Goal: Information Seeking & Learning: Learn about a topic

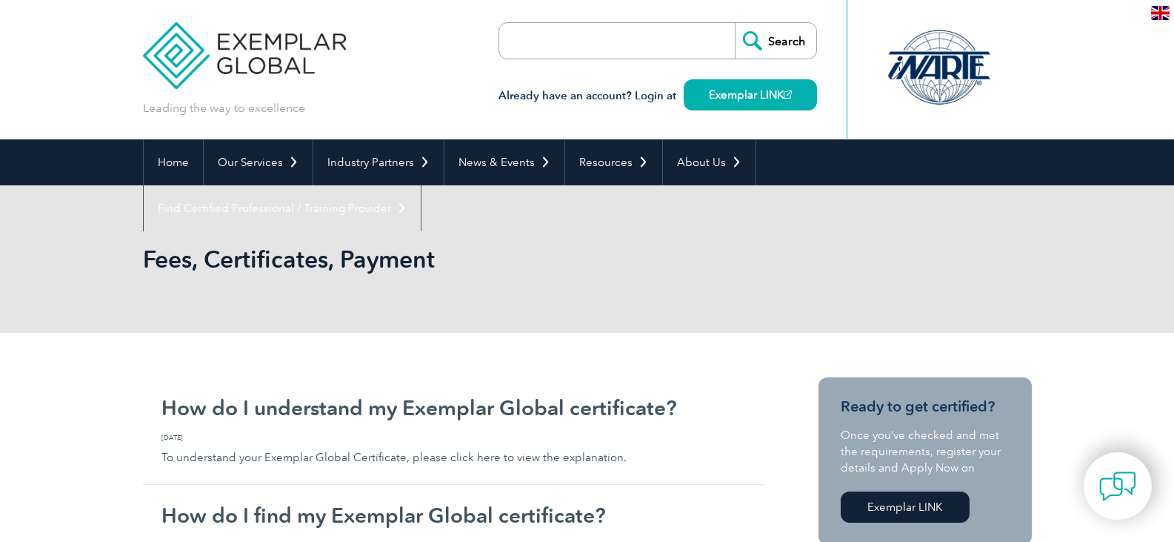
scroll to position [74, 0]
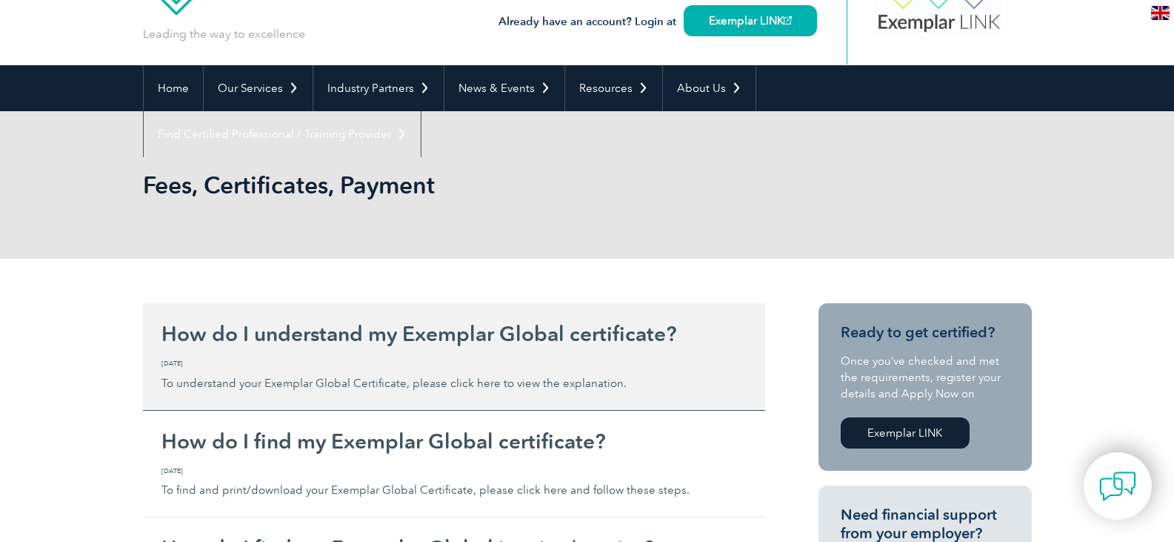
click at [580, 330] on h2 "How do I understand my Exemplar Global certificate?" at bounding box center [454, 334] width 585 height 24
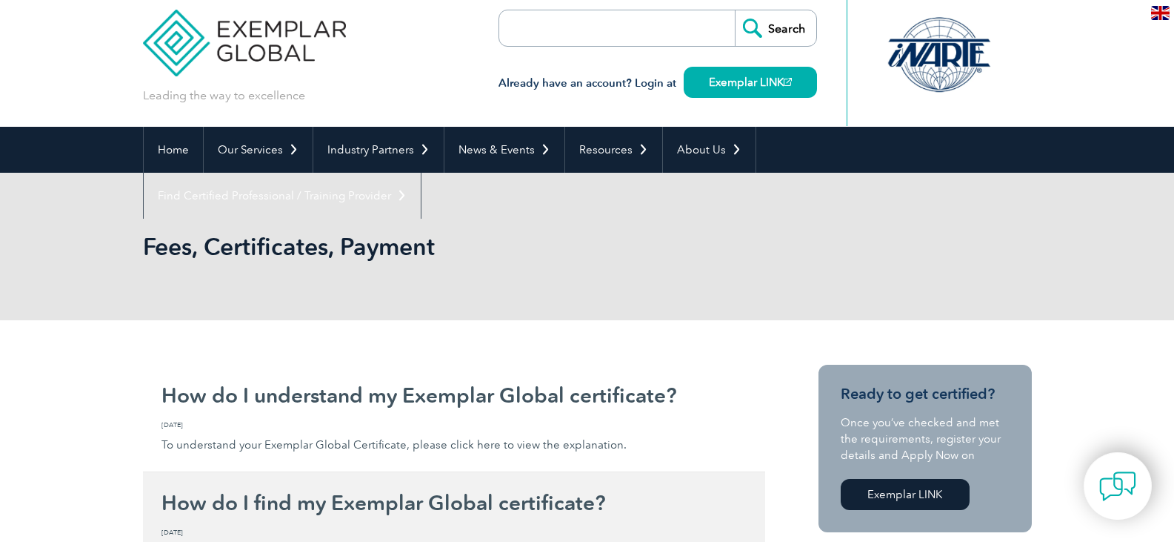
scroll to position [0, 0]
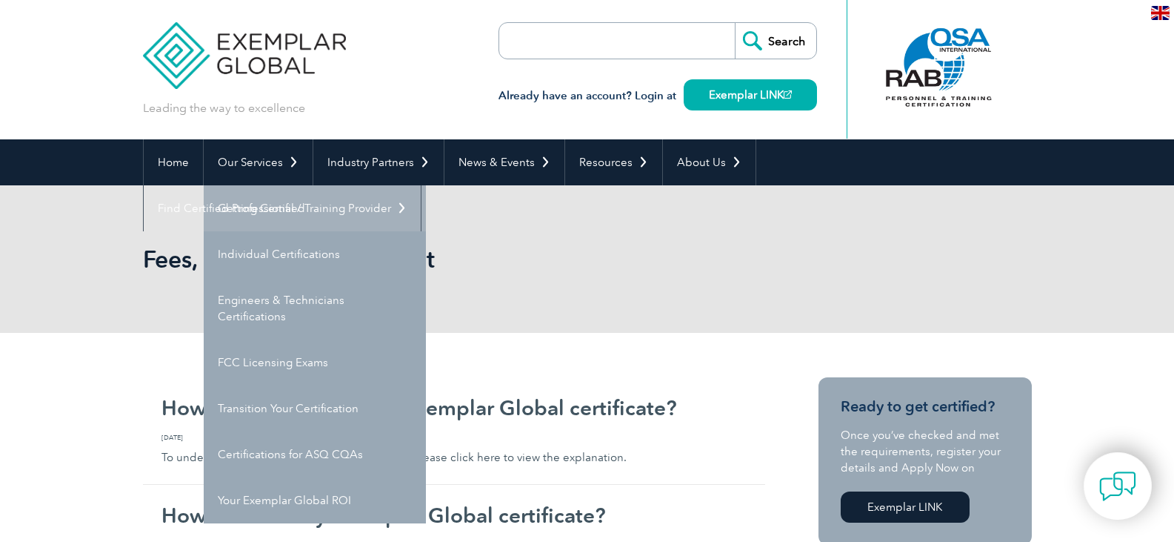
click at [297, 213] on link "Getting Certified" at bounding box center [315, 208] width 222 height 46
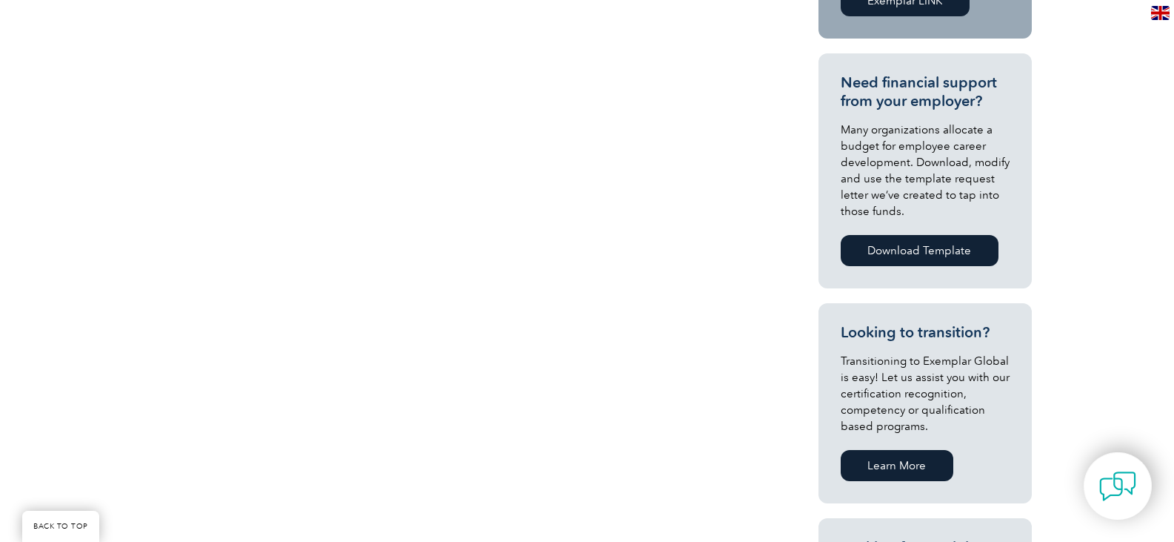
scroll to position [445, 0]
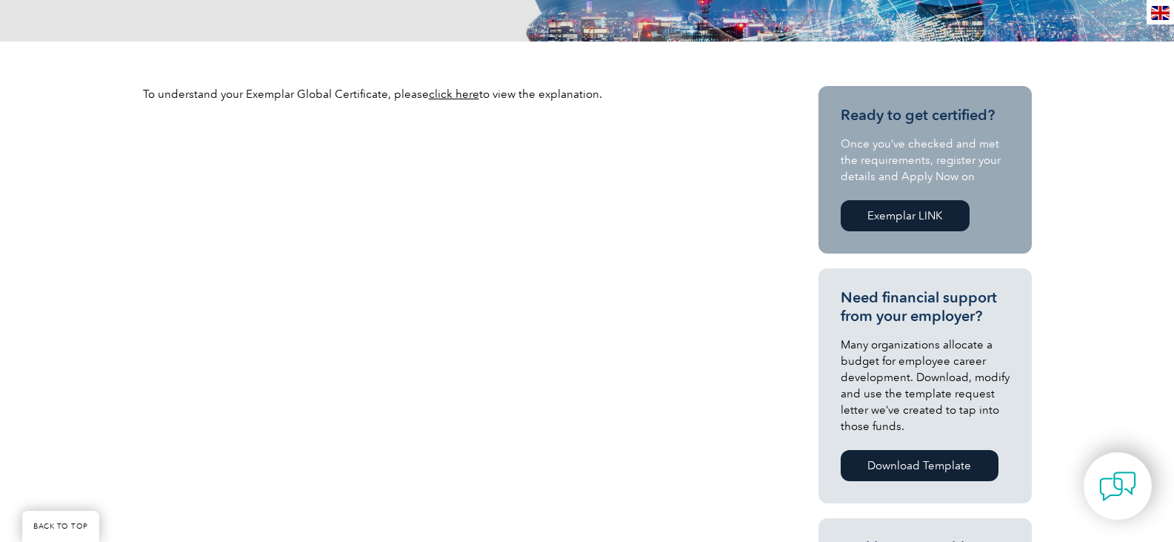
click at [465, 97] on link "click here" at bounding box center [454, 93] width 50 height 13
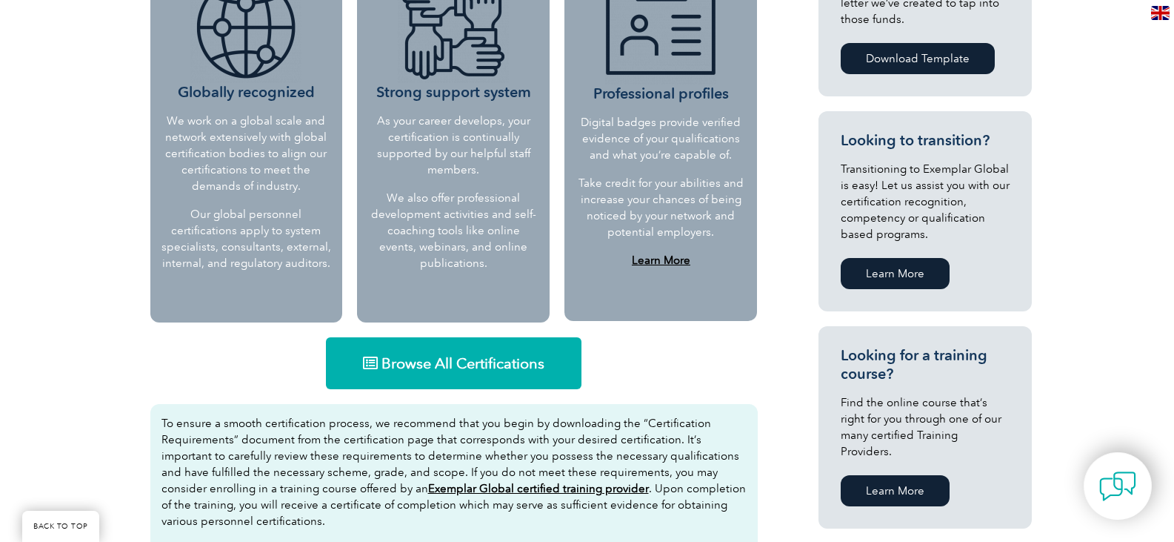
scroll to position [741, 0]
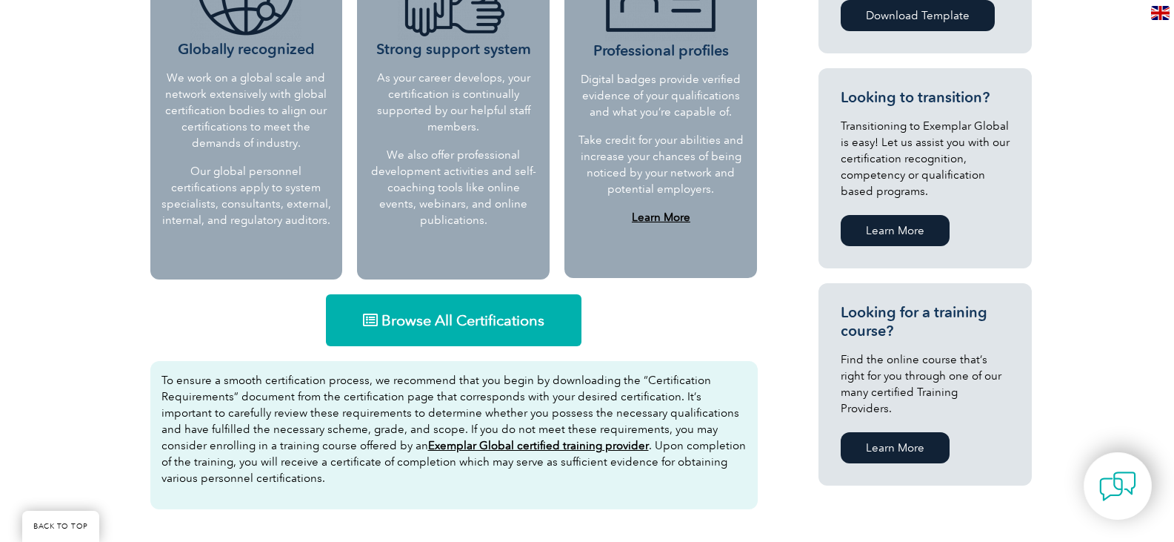
click at [440, 324] on span "Browse All Certifications" at bounding box center [463, 320] width 163 height 15
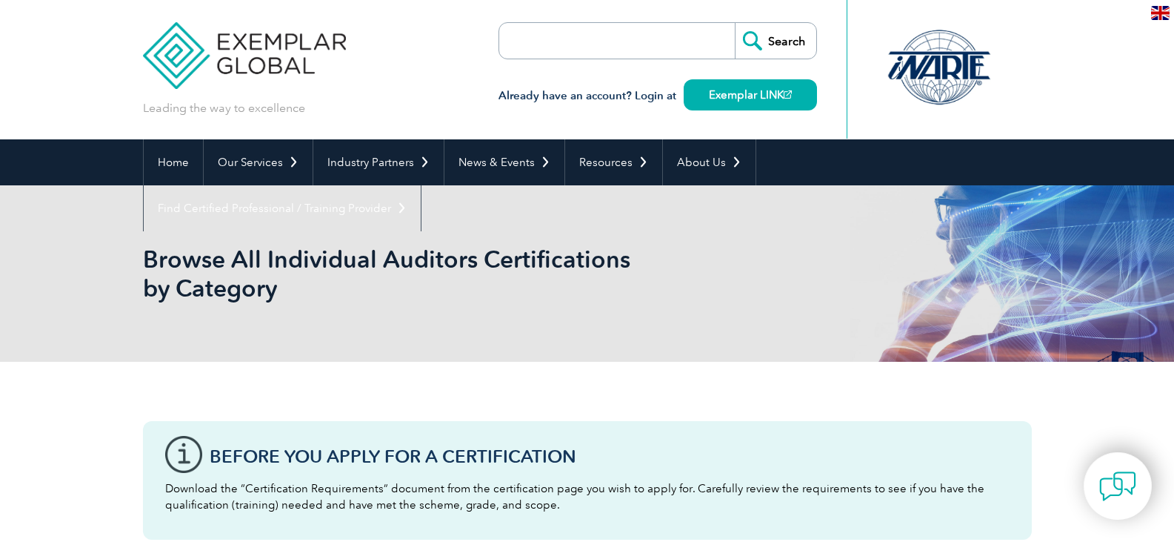
click at [560, 56] on input "search" at bounding box center [585, 41] width 156 height 36
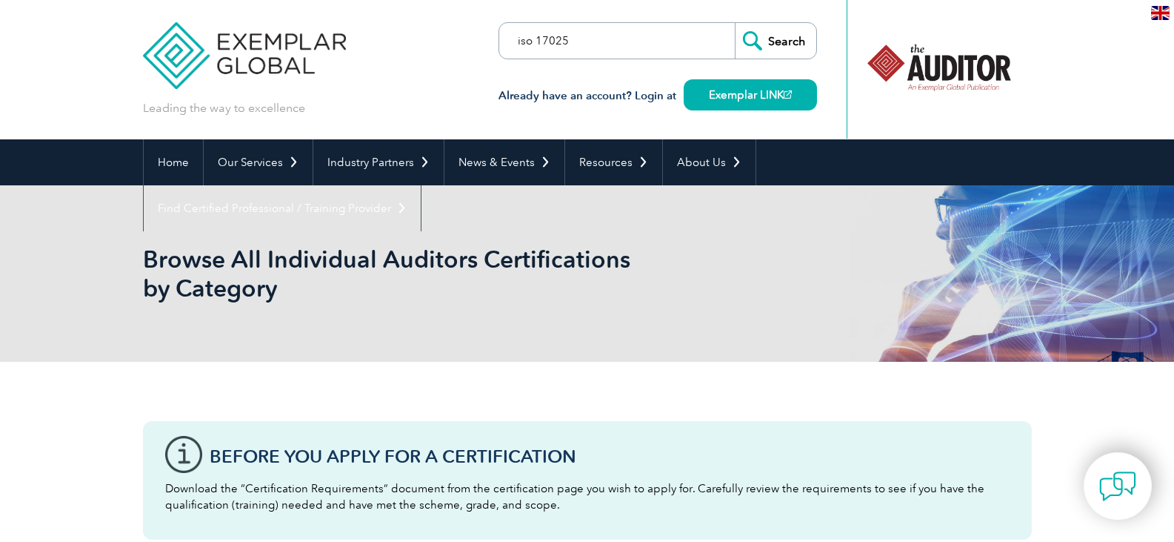
type input "iso 17025"
click at [755, 41] on input "Search" at bounding box center [776, 41] width 82 height 36
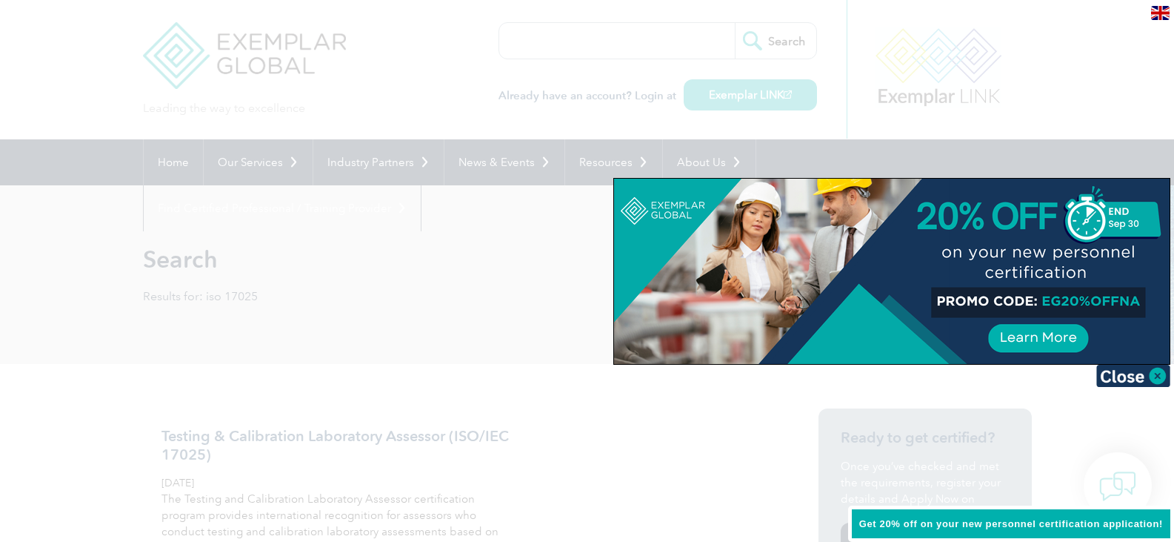
click at [596, 311] on div at bounding box center [587, 271] width 1174 height 542
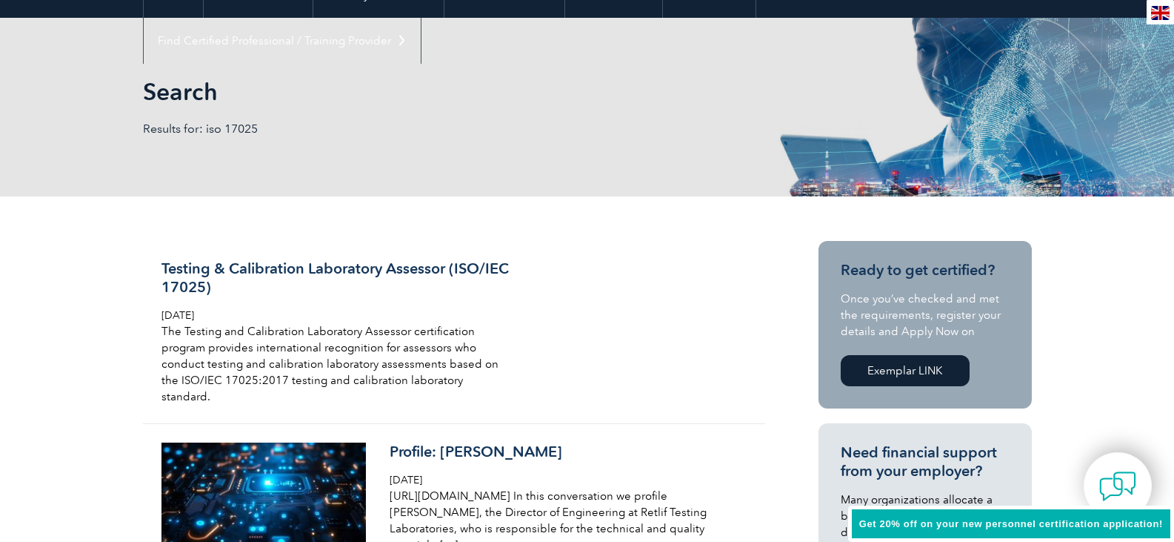
scroll to position [222, 0]
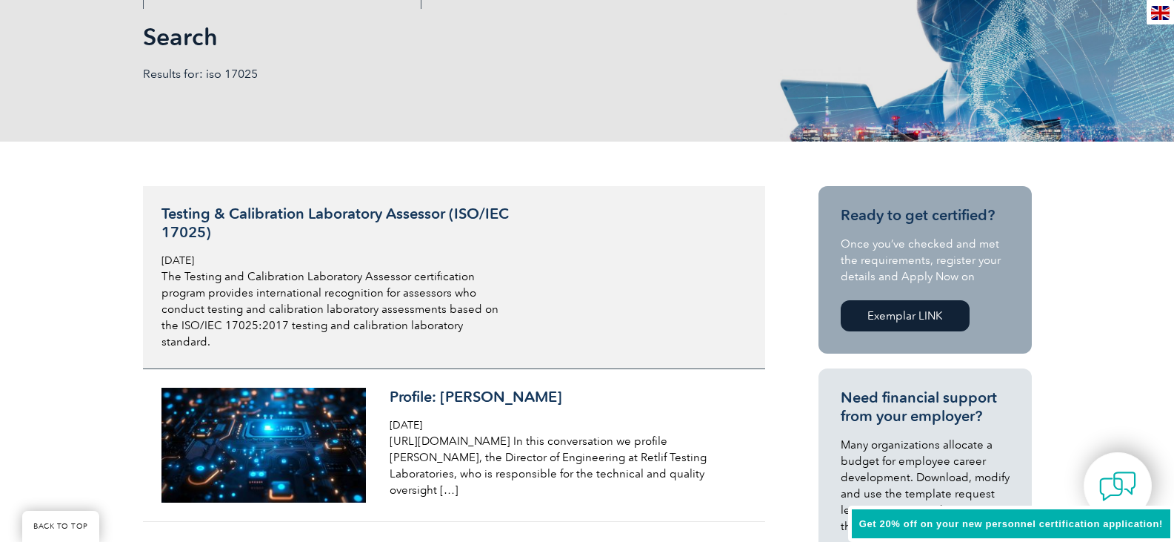
click at [413, 208] on h3 "Testing & Calibration Laboratory Assessor (ISO/IEC 17025)" at bounding box center [337, 223] width 351 height 37
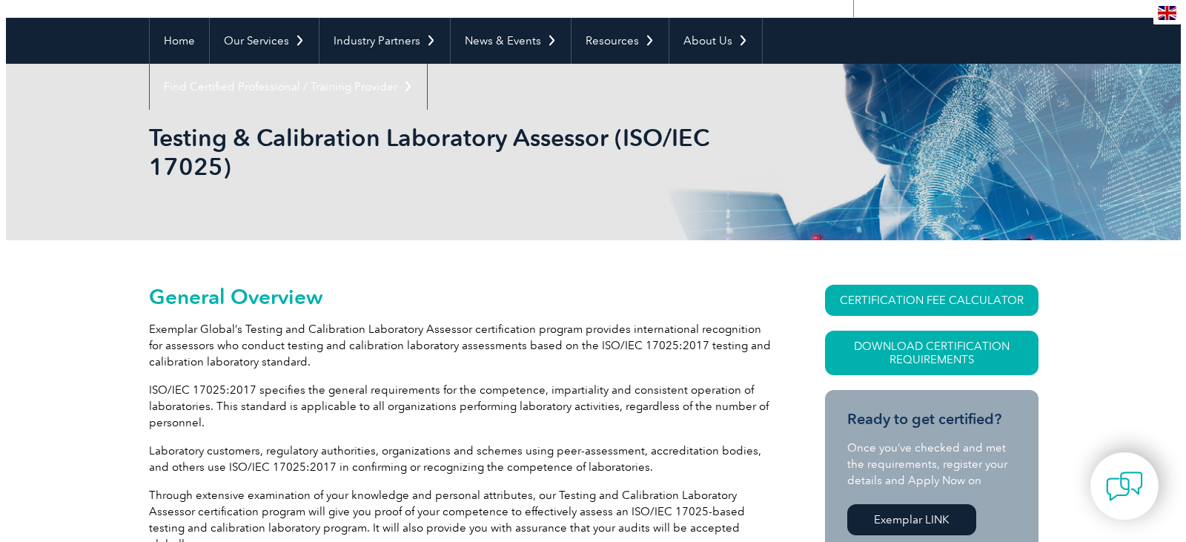
scroll to position [148, 0]
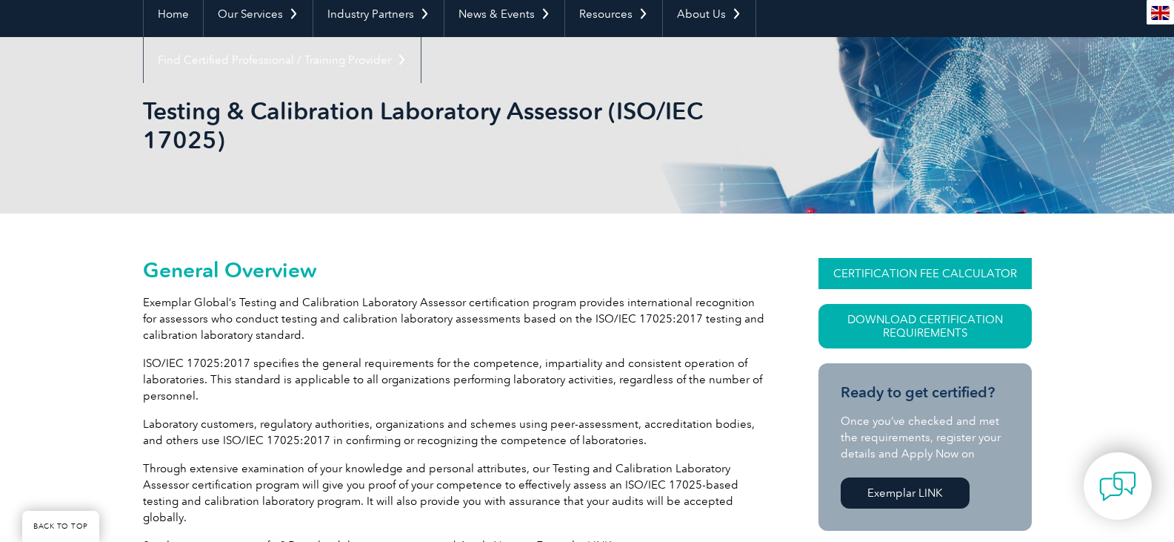
click at [915, 269] on link "CERTIFICATION FEE CALCULATOR" at bounding box center [925, 273] width 213 height 31
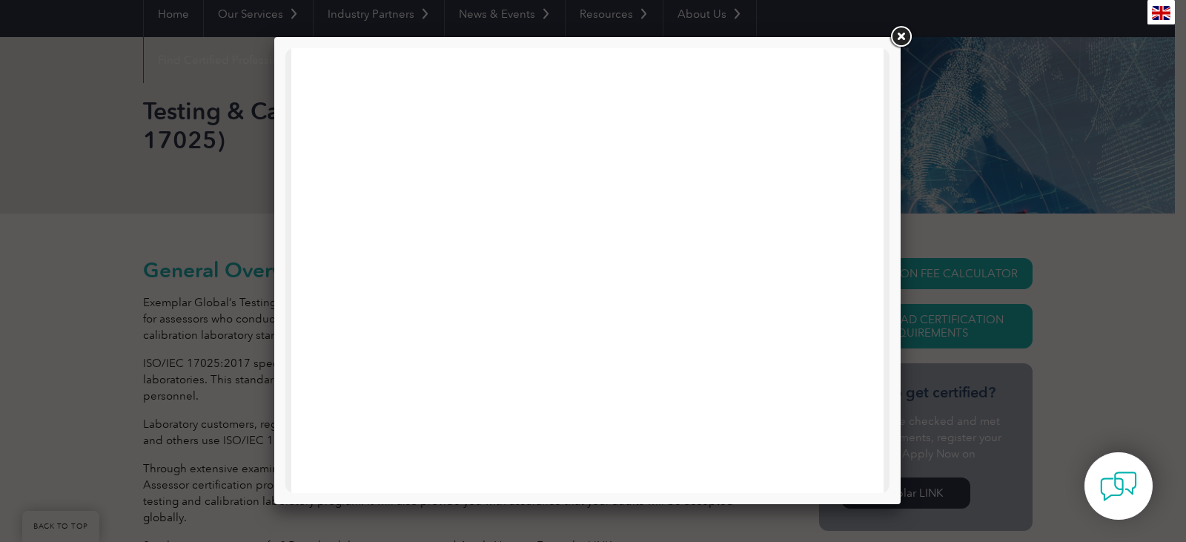
scroll to position [485, 0]
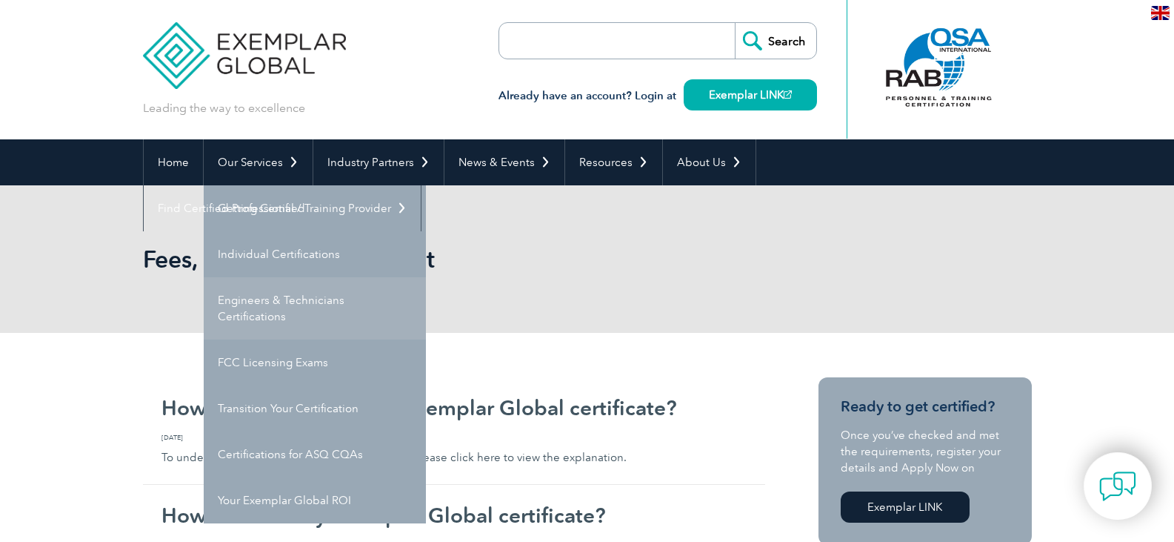
click at [286, 302] on link "Engineers & Technicians Certifications" at bounding box center [315, 308] width 222 height 62
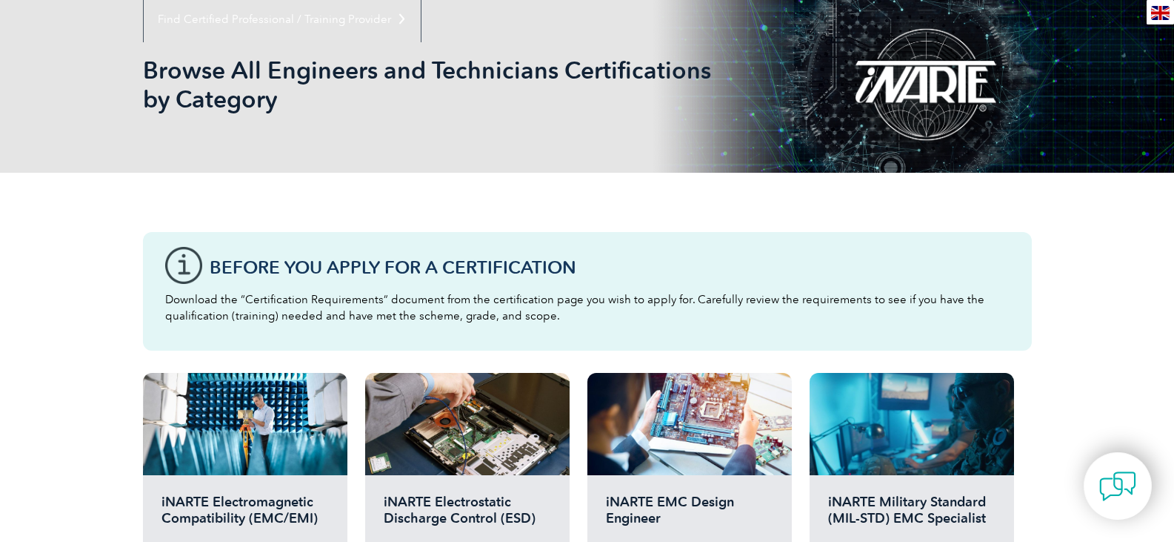
scroll to position [36, 0]
